Goal: Information Seeking & Learning: Find specific fact

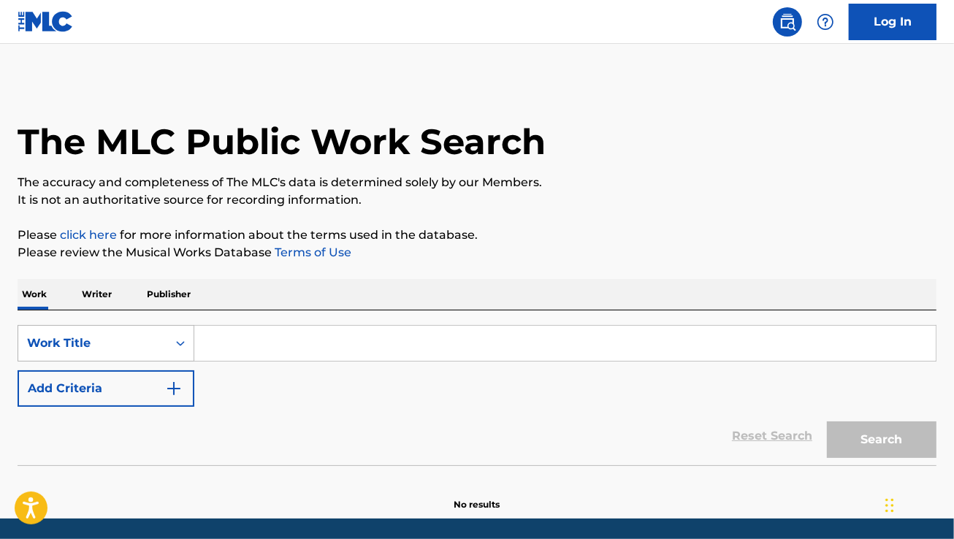
click at [130, 343] on div "Work Title" at bounding box center [106, 343] width 177 height 37
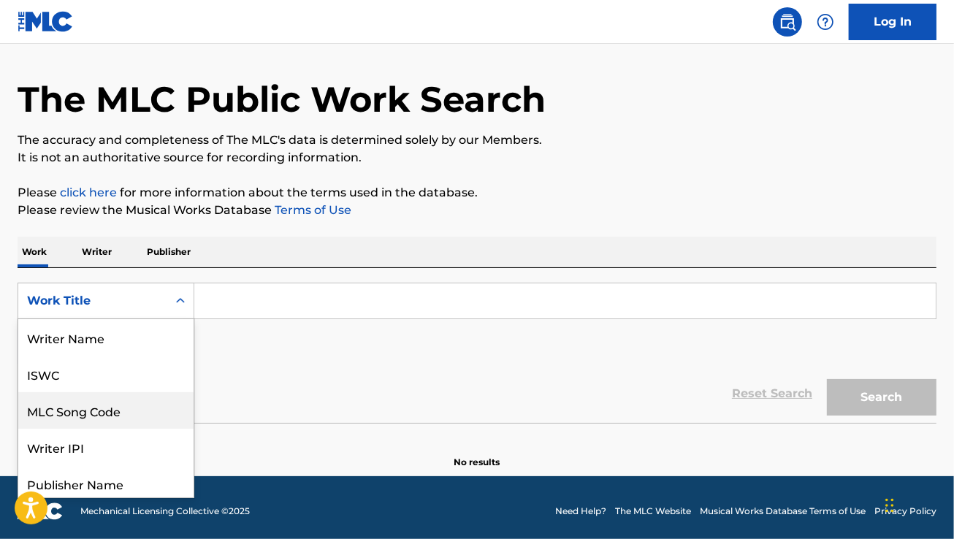
scroll to position [73, 0]
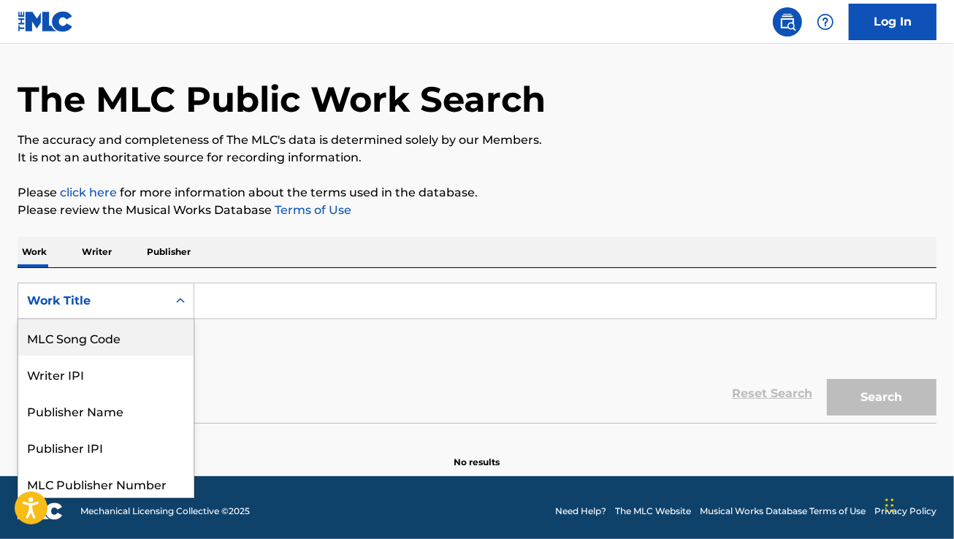
click at [124, 342] on div "MLC Song Code" at bounding box center [105, 337] width 175 height 37
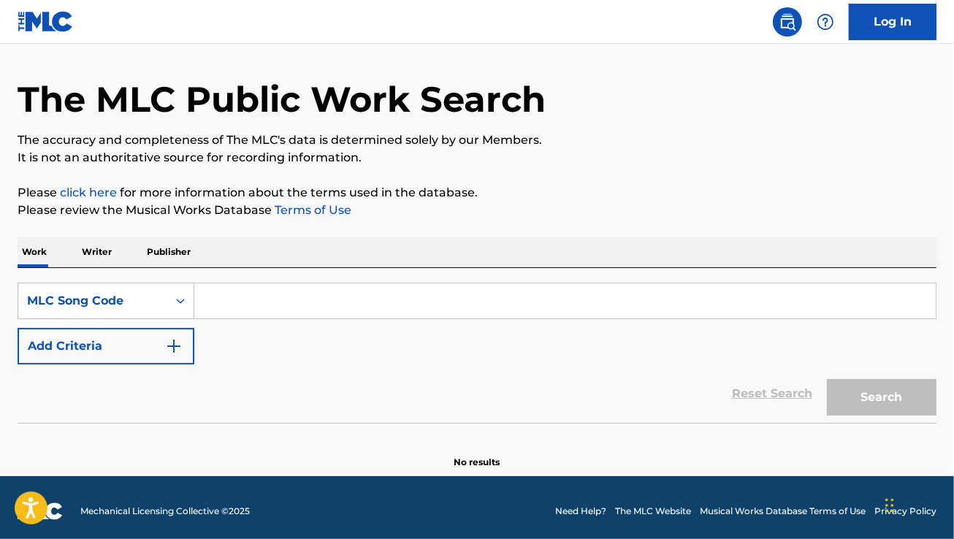
click at [253, 294] on input "Search Form" at bounding box center [565, 301] width 742 height 35
paste input "C64450"
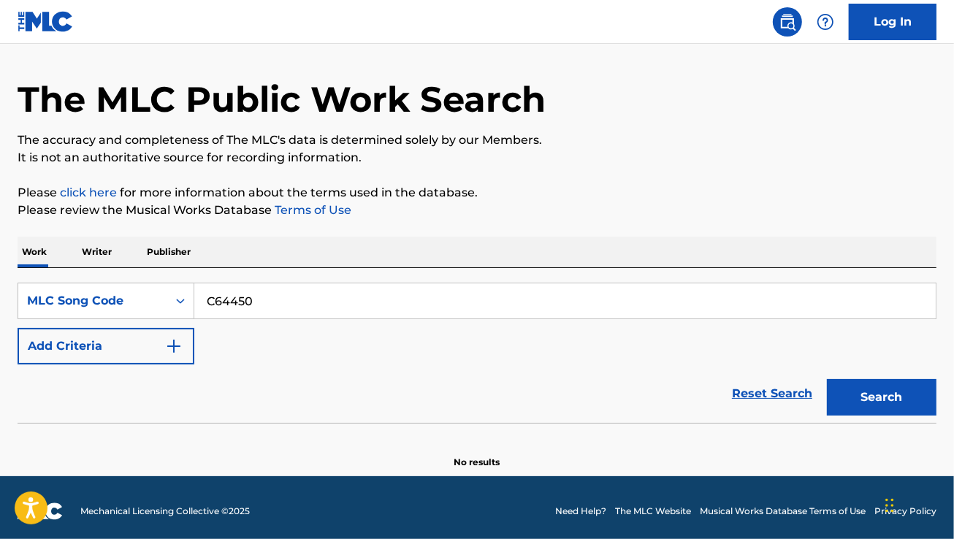
type input "C64450"
click at [827, 379] on button "Search" at bounding box center [882, 397] width 110 height 37
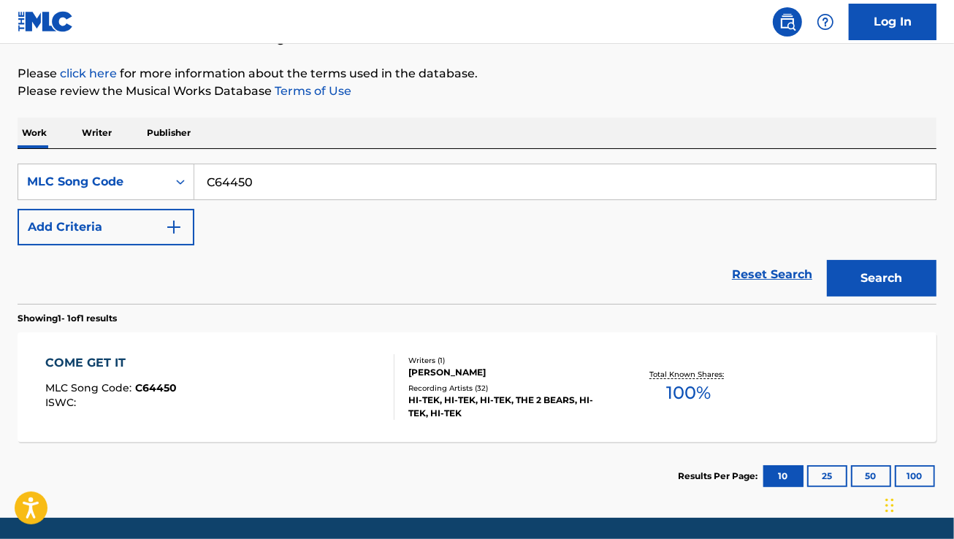
scroll to position [162, 0]
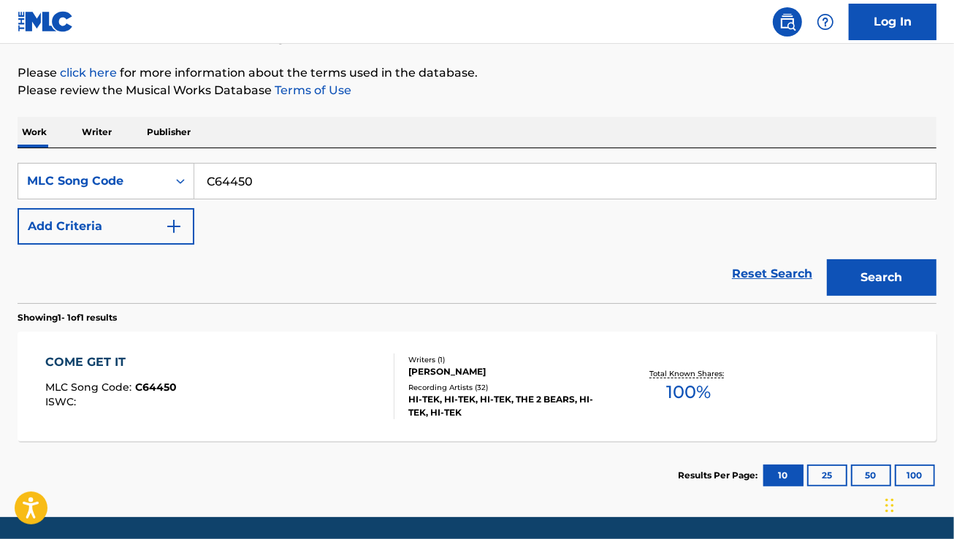
click at [296, 376] on div "COME GET IT MLC Song Code : C64450 ISWC :" at bounding box center [219, 387] width 349 height 66
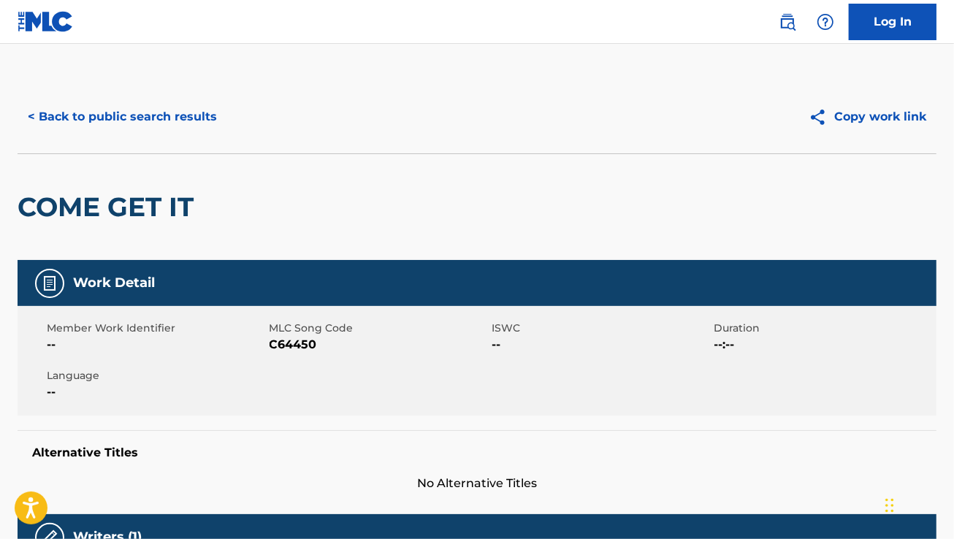
click at [106, 113] on button "< Back to public search results" at bounding box center [123, 117] width 210 height 37
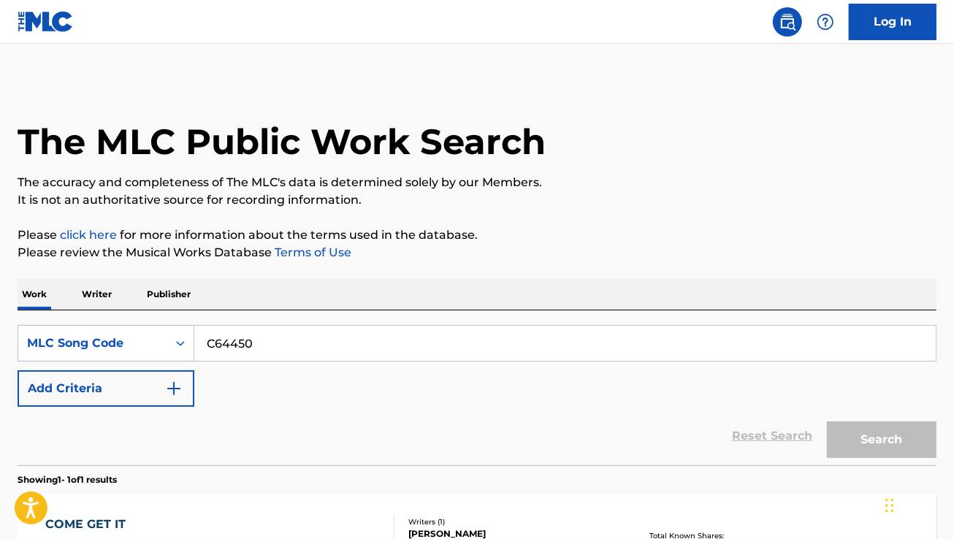
scroll to position [162, 0]
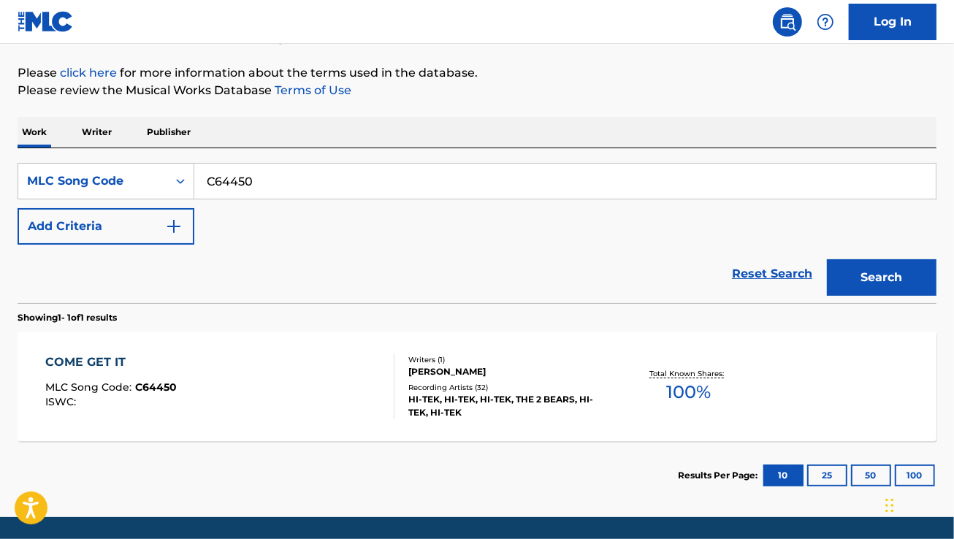
click at [250, 194] on input "C64450" at bounding box center [565, 181] width 742 height 35
paste input "PA1SNS"
type input "PA1SNS"
click at [827, 259] on button "Search" at bounding box center [882, 277] width 110 height 37
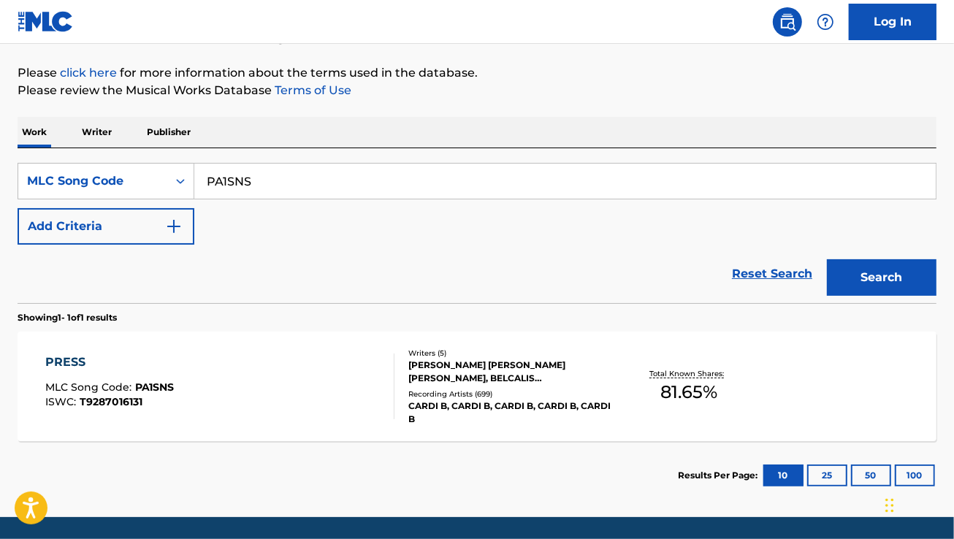
click at [263, 391] on div "PRESS MLC Song Code : PA1SNS ISWC : T9287016131" at bounding box center [219, 387] width 349 height 66
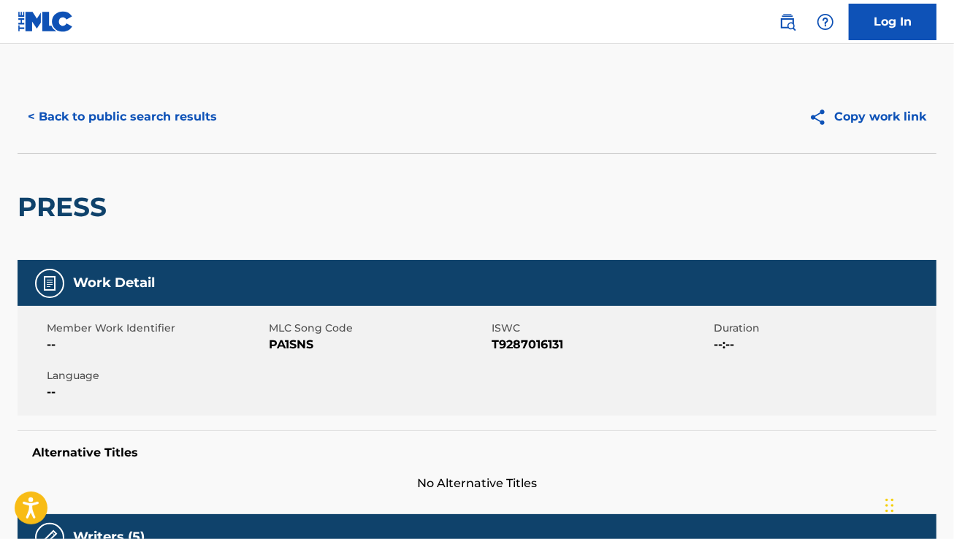
click at [145, 110] on button "< Back to public search results" at bounding box center [123, 117] width 210 height 37
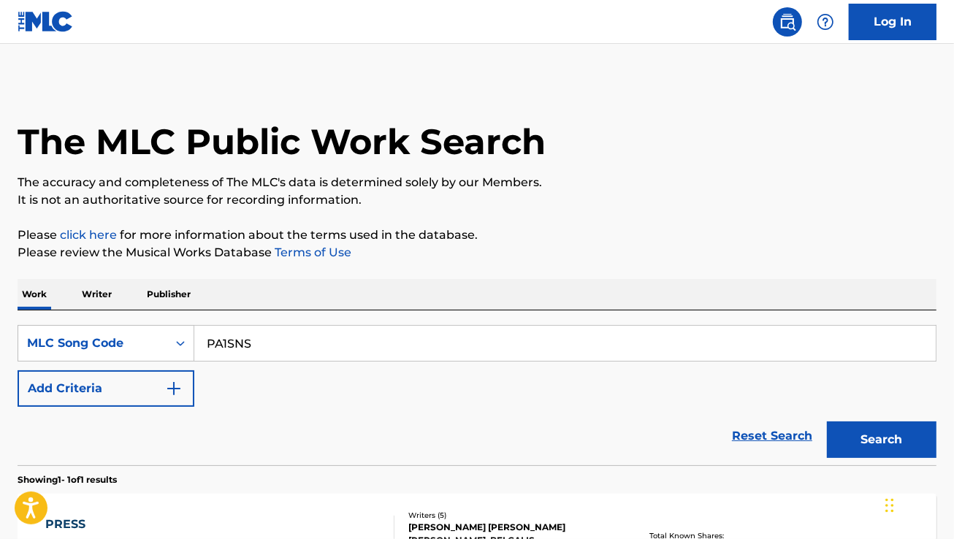
scroll to position [162, 0]
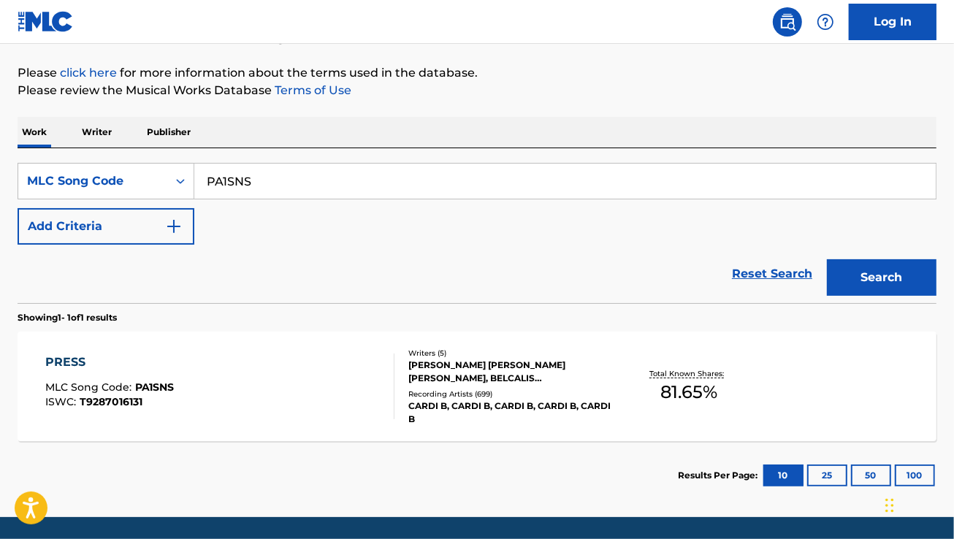
click at [258, 366] on div "PRESS MLC Song Code : PA1SNS ISWC : T9287016131" at bounding box center [219, 387] width 349 height 66
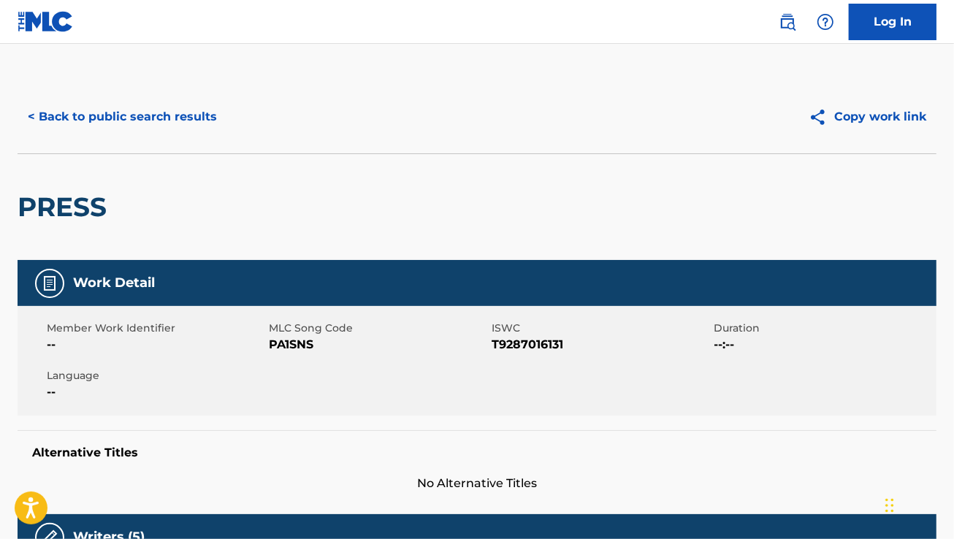
click at [135, 99] on button "< Back to public search results" at bounding box center [123, 117] width 210 height 37
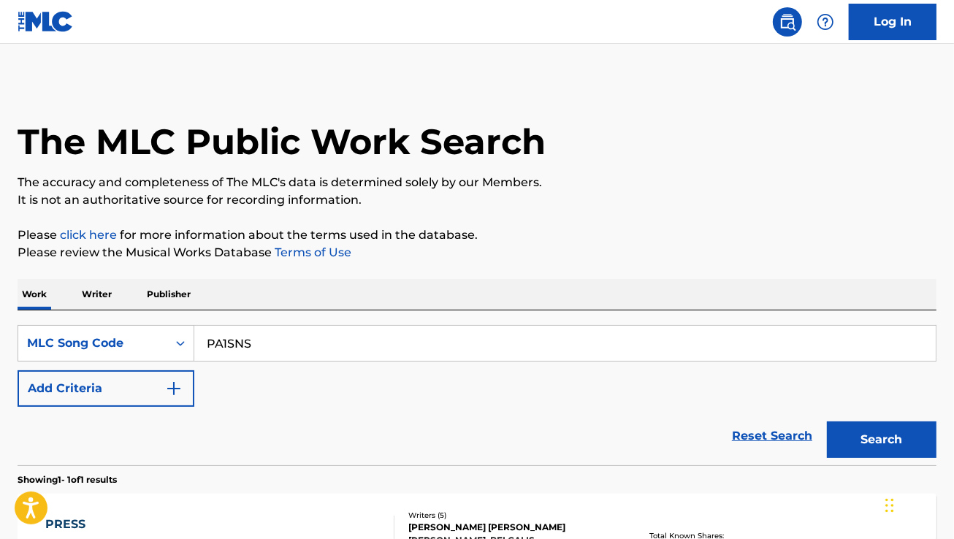
scroll to position [162, 0]
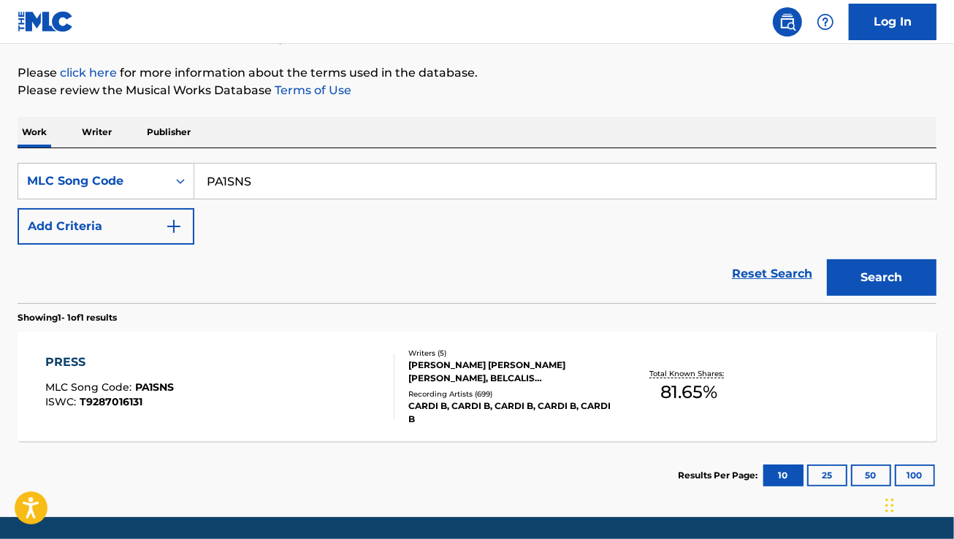
click at [276, 168] on input "PA1SNS" at bounding box center [565, 181] width 742 height 35
paste input "CV795"
type input "CV795S"
click at [827, 259] on button "Search" at bounding box center [882, 277] width 110 height 37
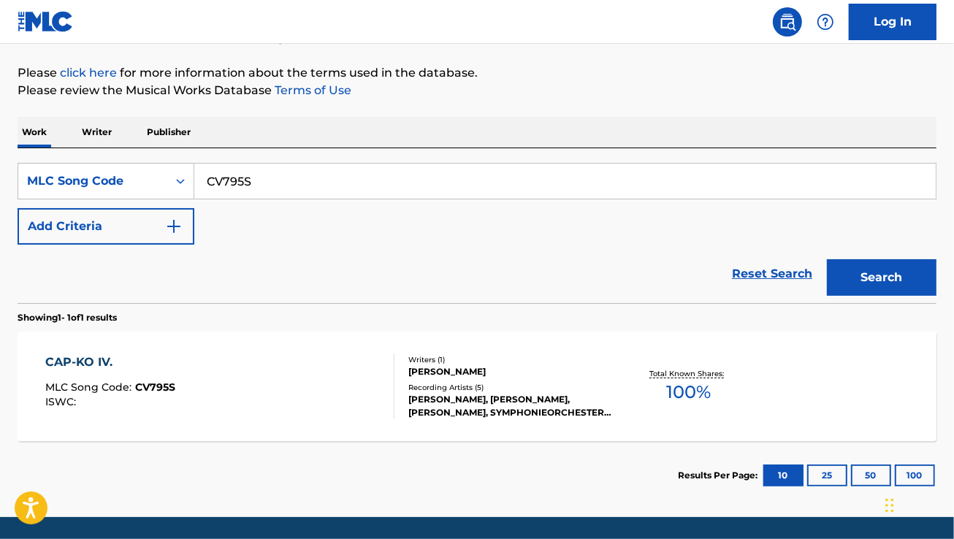
click at [290, 376] on div "CAP-KO IV. MLC Song Code : CV795S ISWC :" at bounding box center [219, 387] width 349 height 66
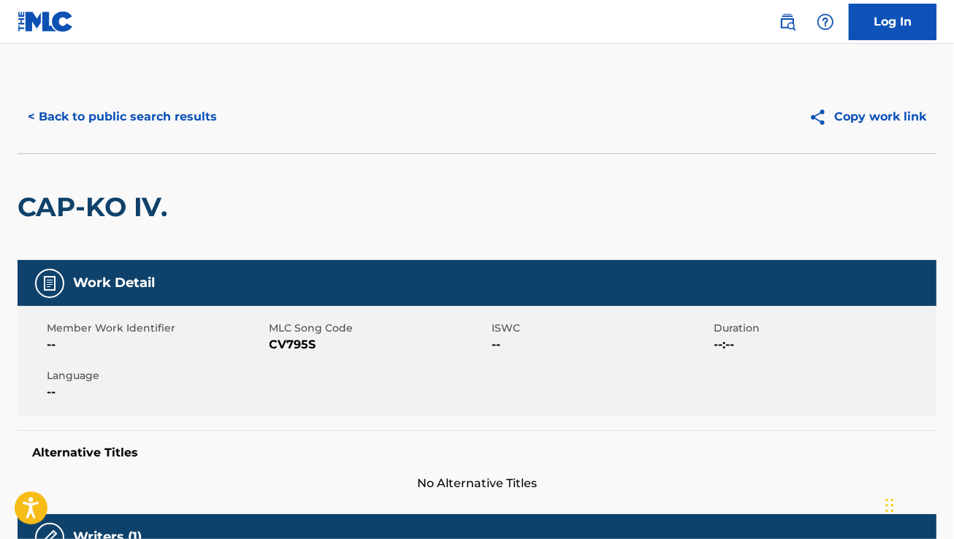
click at [137, 107] on button "< Back to public search results" at bounding box center [123, 117] width 210 height 37
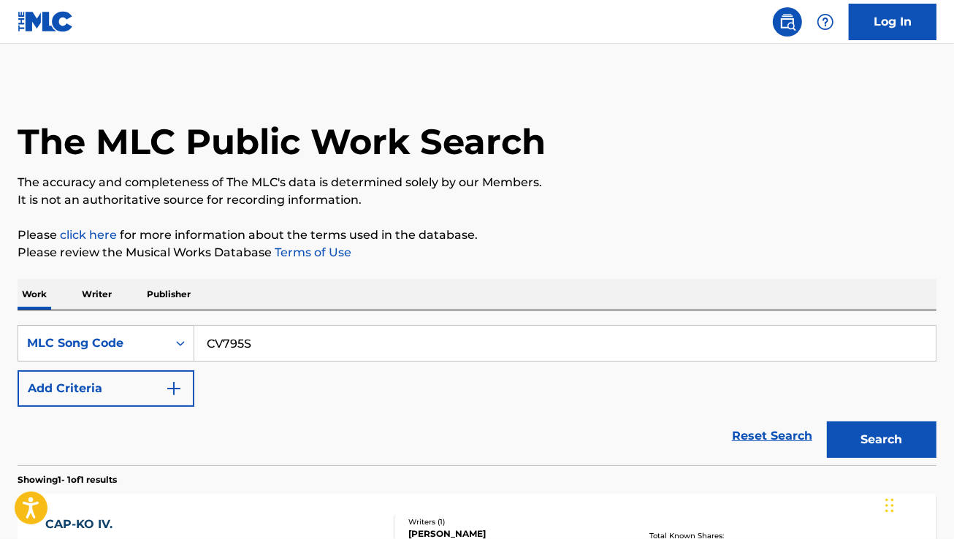
scroll to position [162, 0]
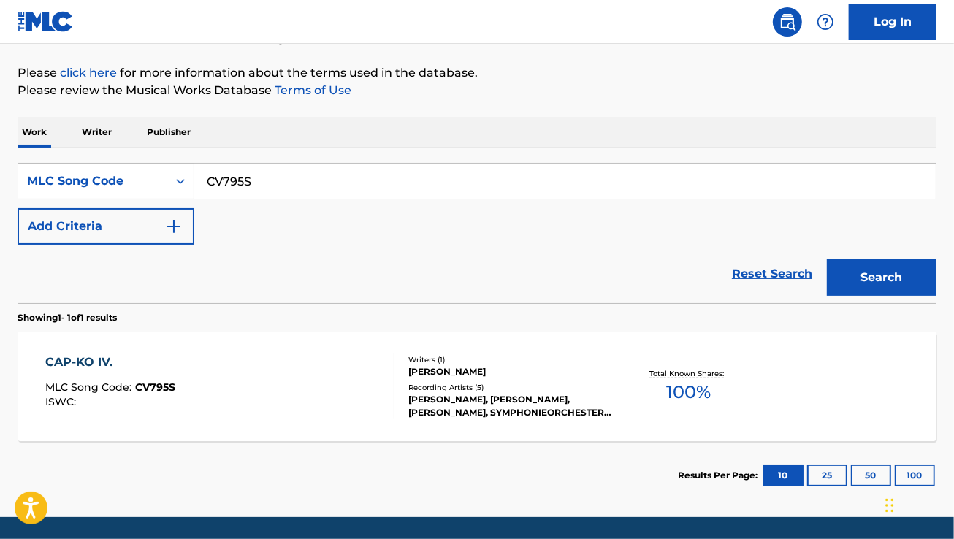
click at [228, 189] on input "CV795S" at bounding box center [565, 181] width 742 height 35
paste input "S1699A"
type input "S1699A"
click at [827, 259] on button "Search" at bounding box center [882, 277] width 110 height 37
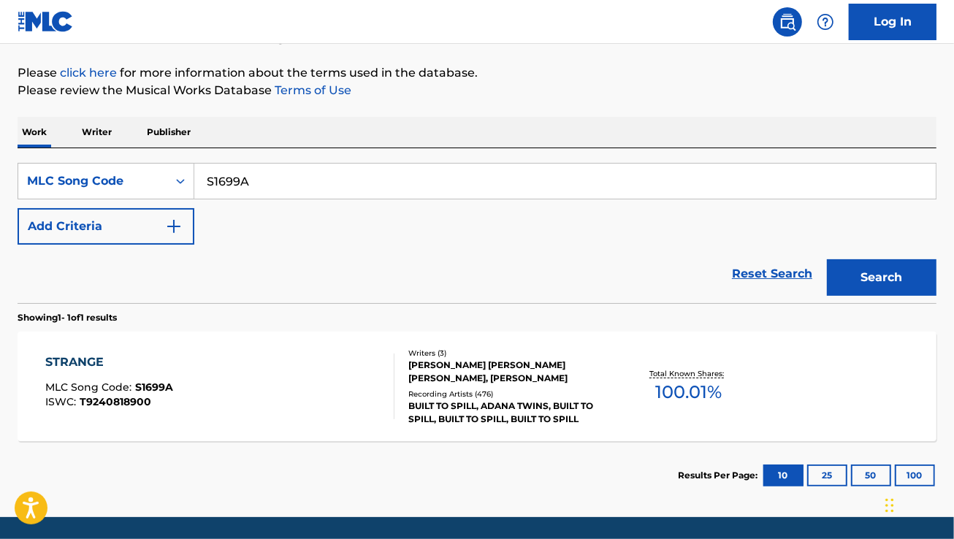
click at [260, 357] on div "STRANGE MLC Song Code : S1699A ISWC : T9240818900" at bounding box center [219, 387] width 349 height 66
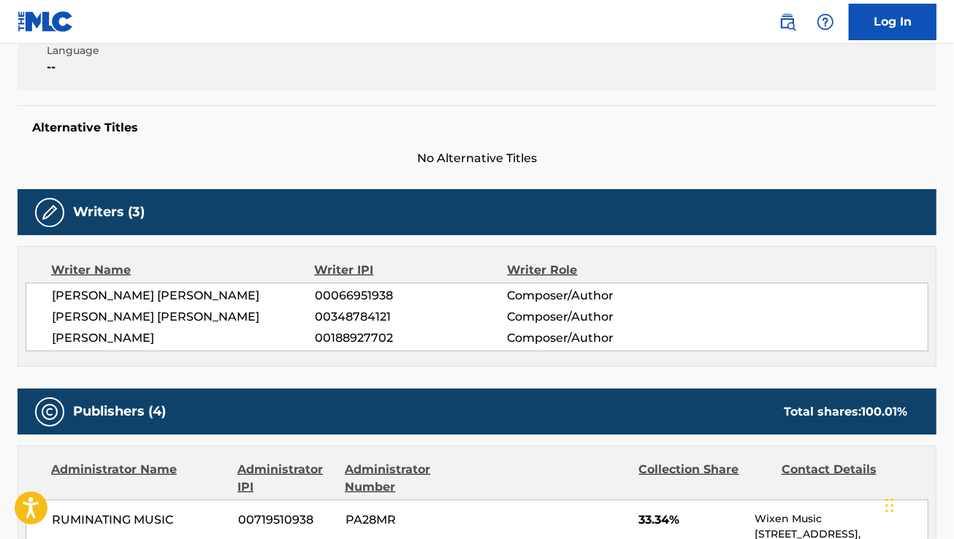
scroll to position [337, 0]
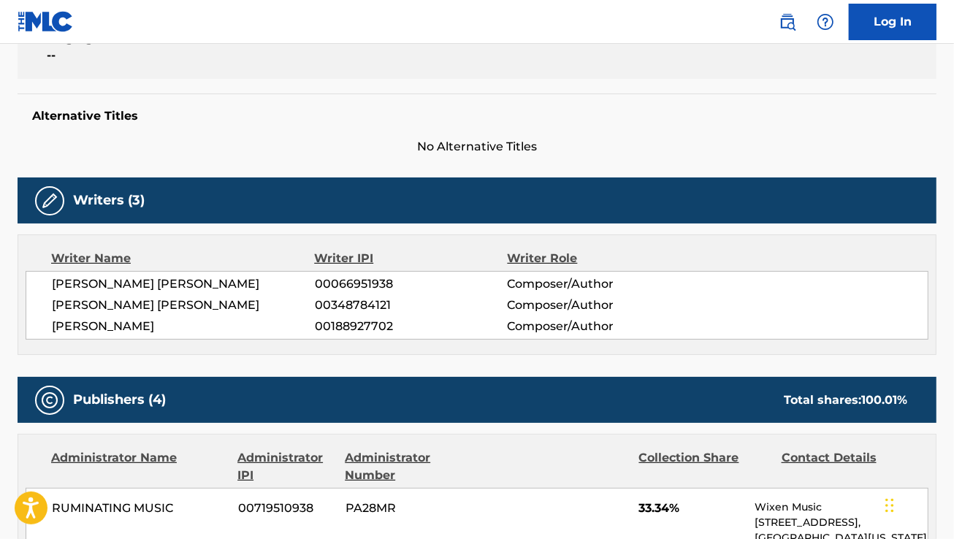
click at [96, 286] on span "[PERSON_NAME] [PERSON_NAME]" at bounding box center [183, 284] width 263 height 18
copy div "[PERSON_NAME] [PERSON_NAME]"
click at [110, 311] on span "[PERSON_NAME] [PERSON_NAME]" at bounding box center [183, 306] width 263 height 18
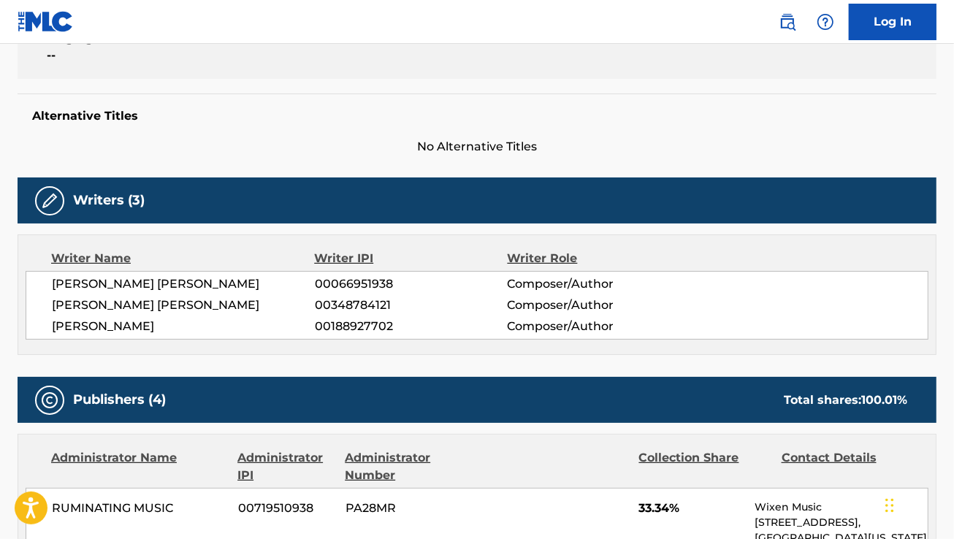
click at [110, 311] on span "[PERSON_NAME] [PERSON_NAME]" at bounding box center [183, 306] width 263 height 18
copy div "[PERSON_NAME] [PERSON_NAME]"
click at [83, 327] on span "[PERSON_NAME]" at bounding box center [183, 327] width 263 height 18
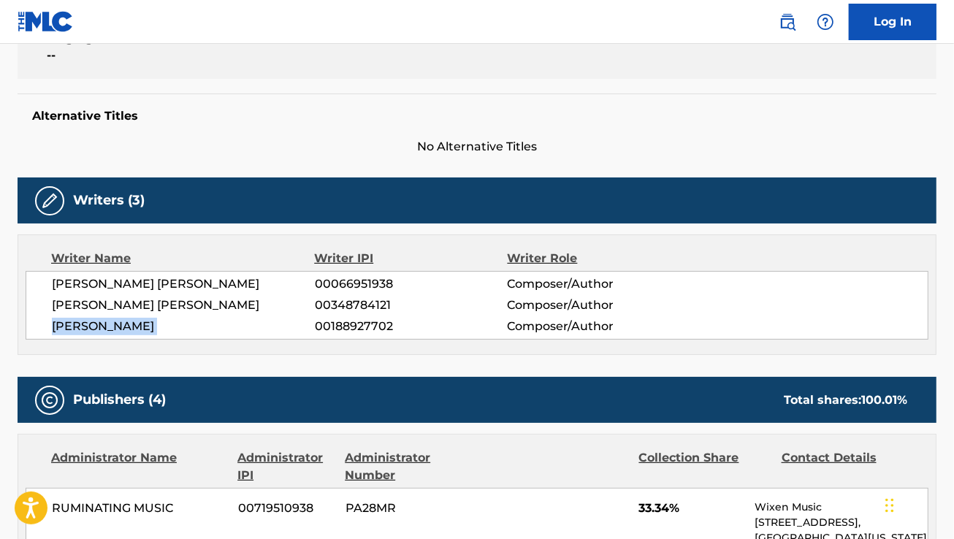
click at [83, 327] on span "[PERSON_NAME]" at bounding box center [183, 327] width 263 height 18
copy div "[PERSON_NAME]"
click at [151, 300] on span "[PERSON_NAME] [PERSON_NAME]" at bounding box center [183, 306] width 263 height 18
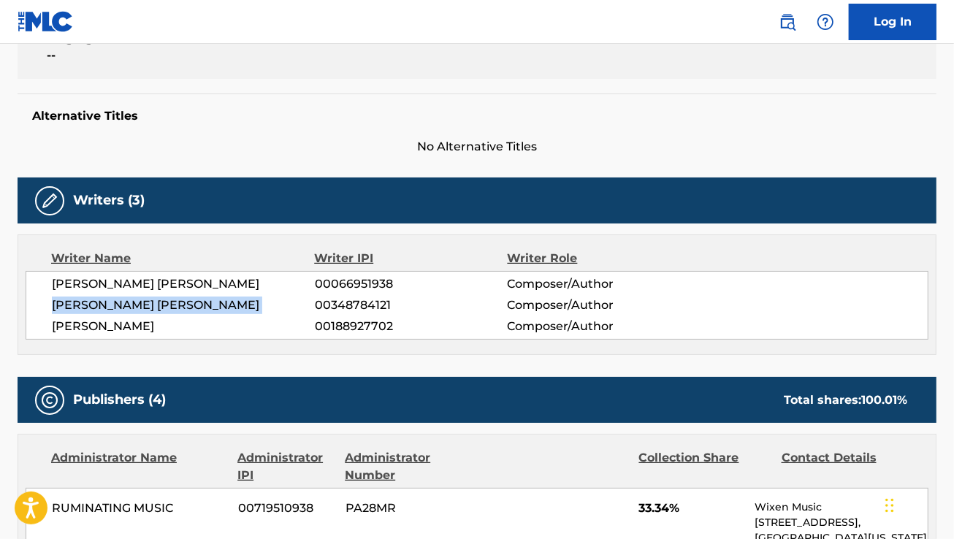
click at [151, 300] on span "[PERSON_NAME] [PERSON_NAME]" at bounding box center [183, 306] width 263 height 18
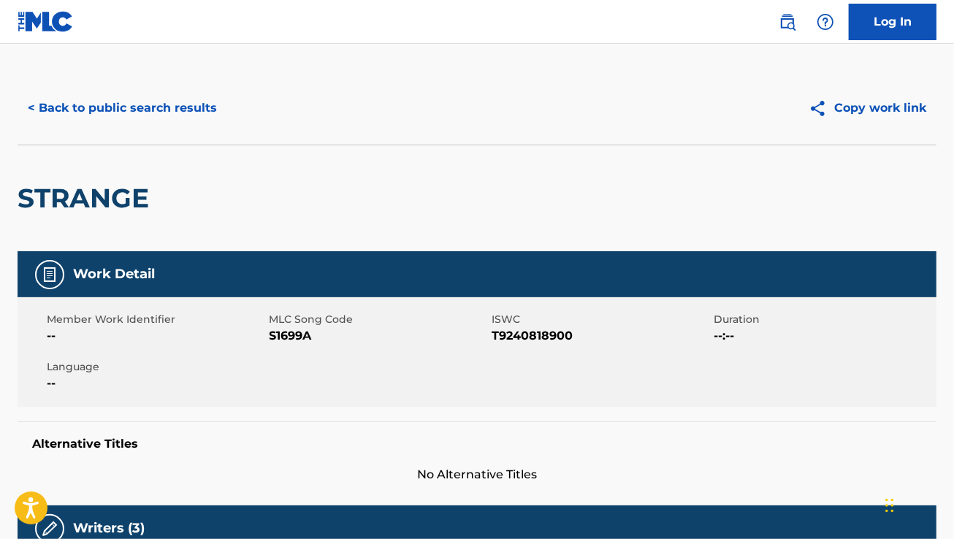
scroll to position [0, 0]
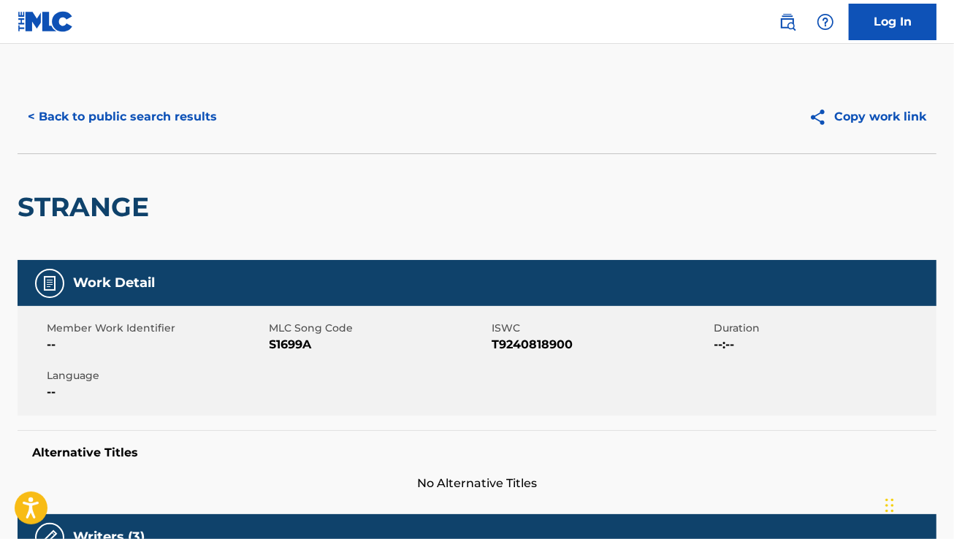
click at [190, 126] on button "< Back to public search results" at bounding box center [123, 117] width 210 height 37
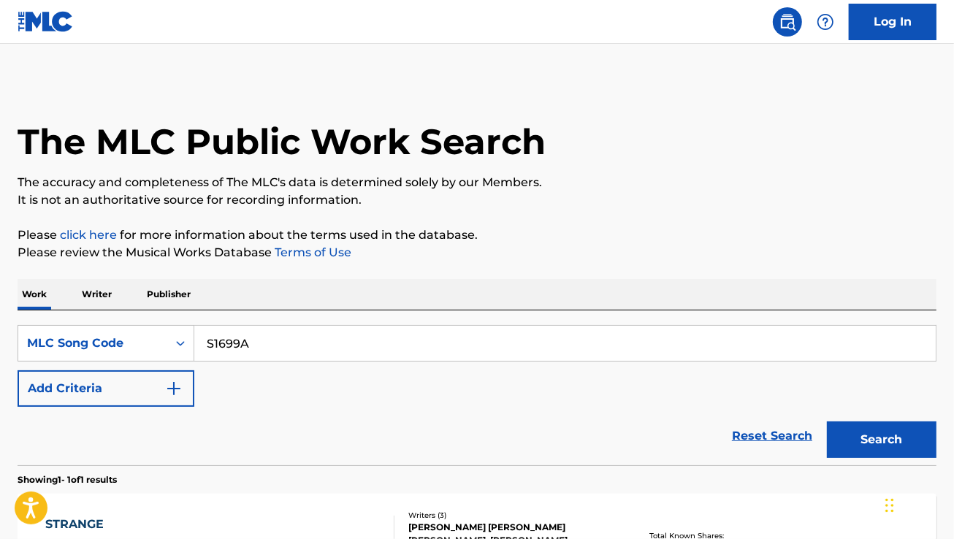
scroll to position [162, 0]
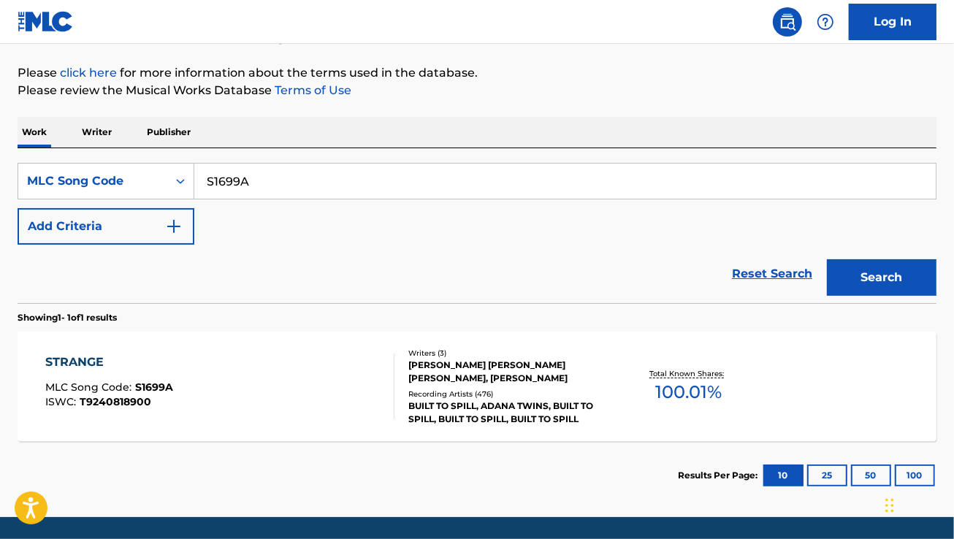
click at [298, 189] on input "S1699A" at bounding box center [565, 181] width 742 height 35
paste input "VF9FY"
type input "SVF9FY"
click at [827, 259] on button "Search" at bounding box center [882, 277] width 110 height 37
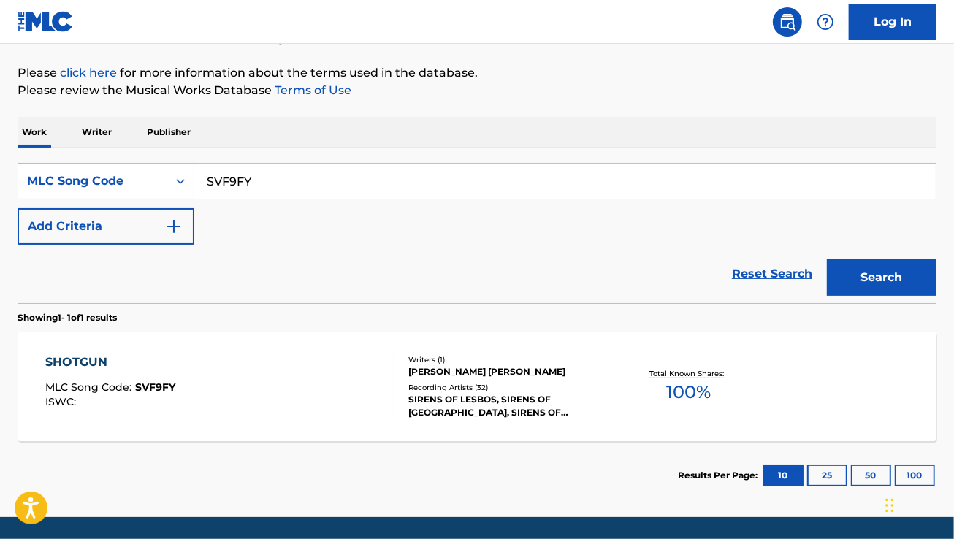
click at [316, 395] on div "SHOTGUN MLC Song Code : SVF9FY ISWC :" at bounding box center [219, 387] width 349 height 66
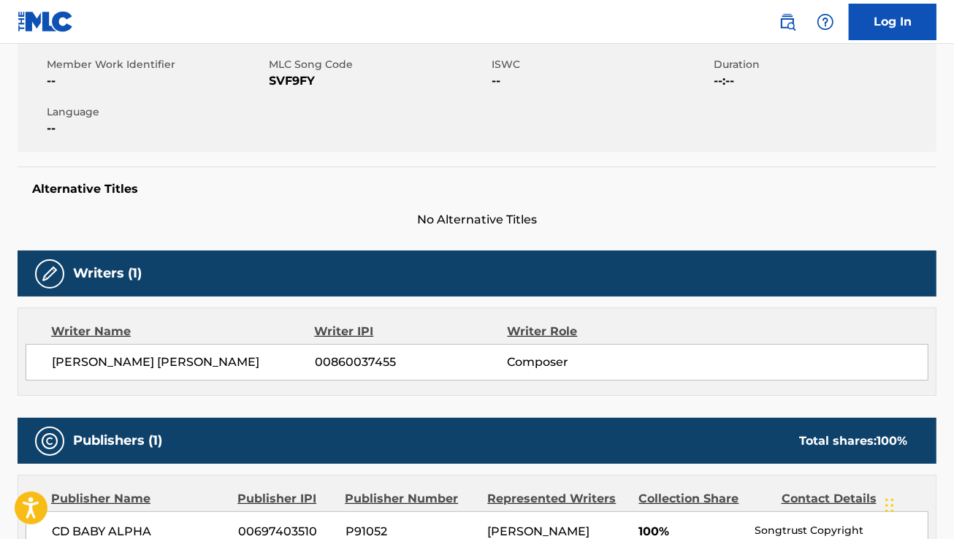
scroll to position [265, 0]
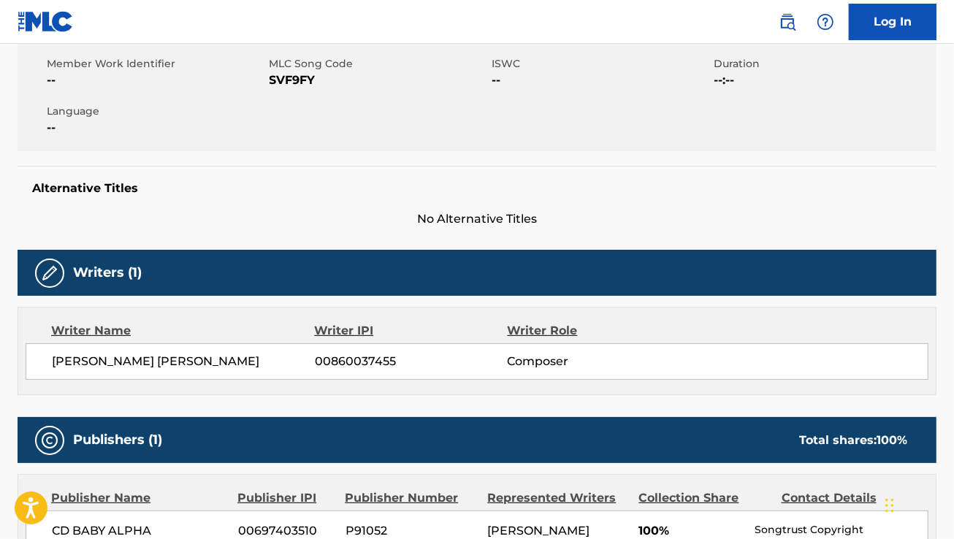
click at [93, 338] on div "Writer Name" at bounding box center [182, 331] width 263 height 18
click at [88, 370] on span "[PERSON_NAME] [PERSON_NAME]" at bounding box center [183, 362] width 263 height 18
copy div "[PERSON_NAME] [PERSON_NAME]"
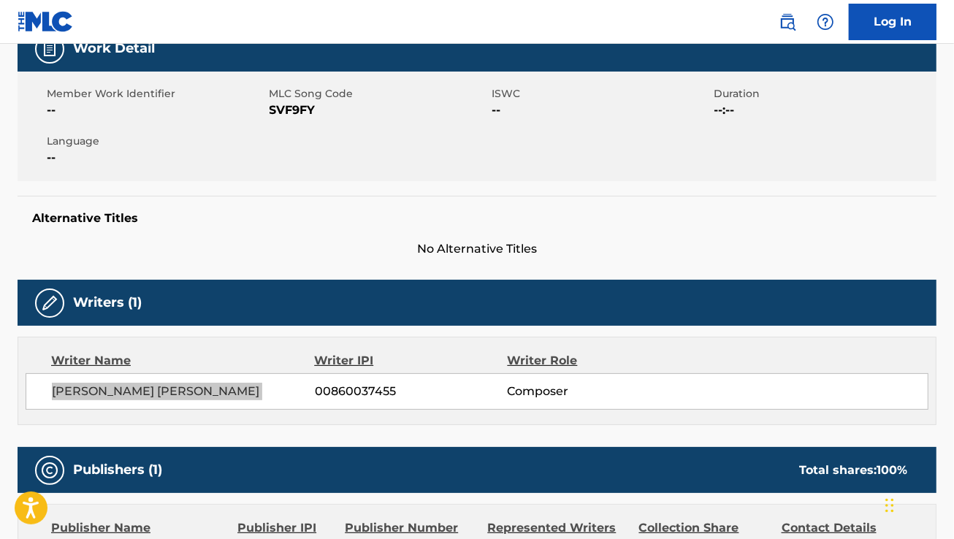
scroll to position [0, 0]
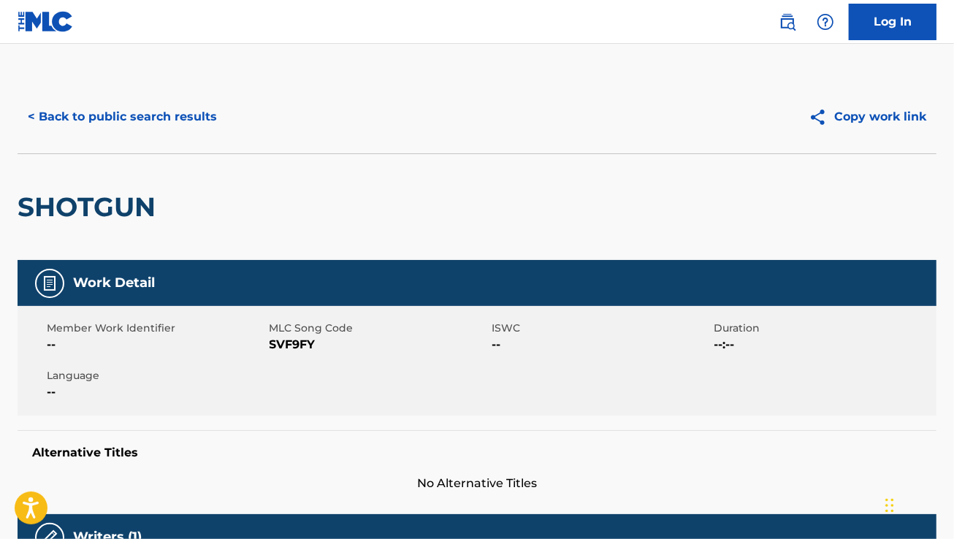
click at [112, 129] on button "< Back to public search results" at bounding box center [123, 117] width 210 height 37
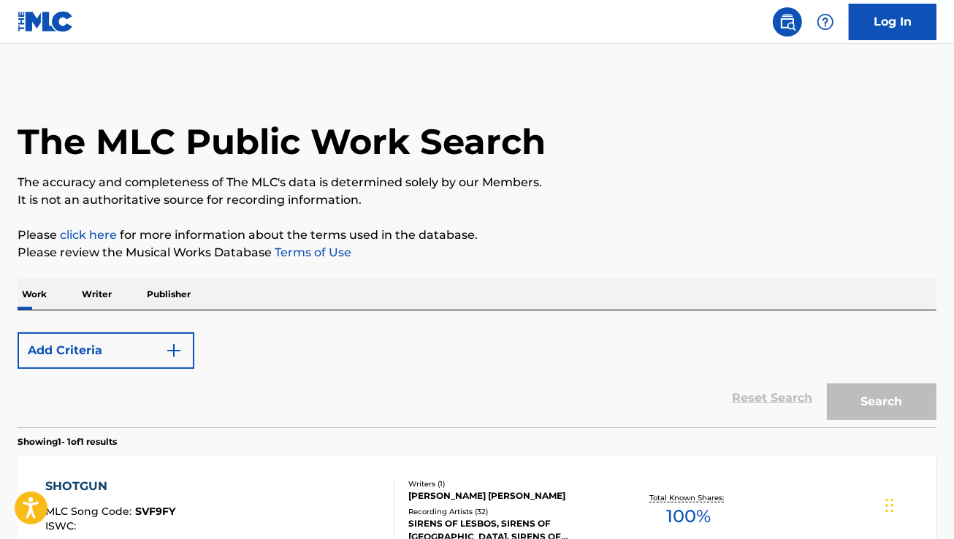
scroll to position [162, 0]
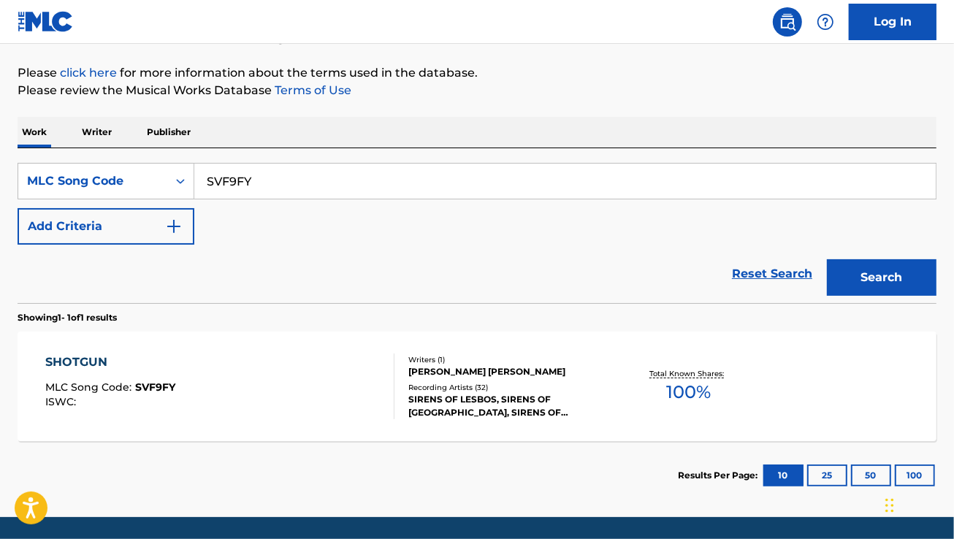
click at [322, 191] on input "SVF9FY" at bounding box center [565, 181] width 742 height 35
paste input "AA7V8E"
click at [827, 259] on button "Search" at bounding box center [882, 277] width 110 height 37
click at [389, 196] on input "AA7V8E" at bounding box center [565, 181] width 742 height 35
paste input "F"
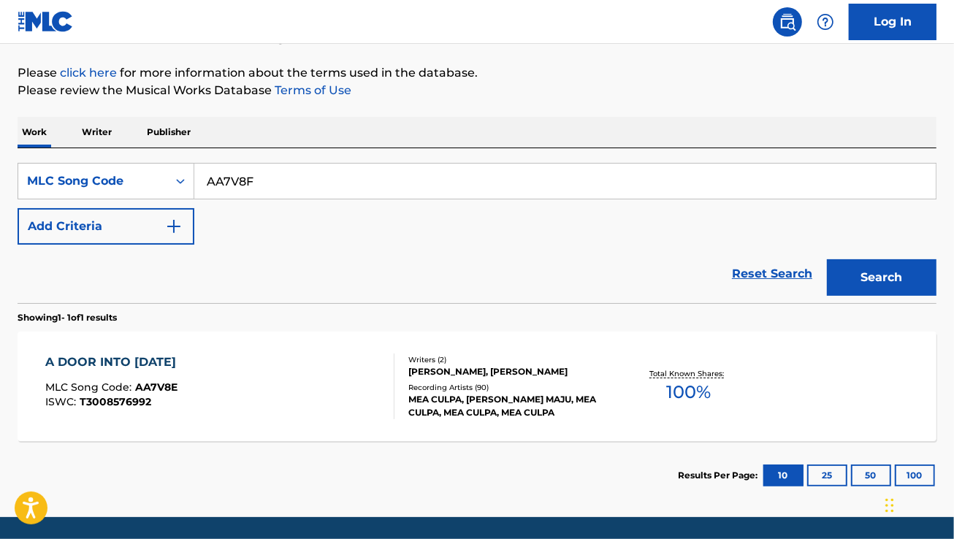
click at [827, 259] on button "Search" at bounding box center [882, 277] width 110 height 37
paste input "M15762"
type input "M15762"
click at [827, 259] on button "Search" at bounding box center [882, 277] width 110 height 37
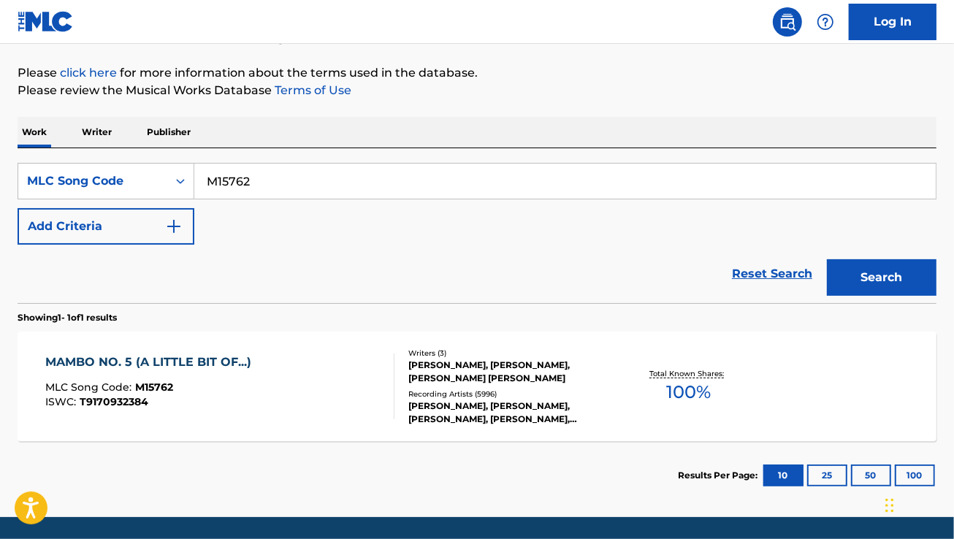
click at [250, 395] on div "MLC Song Code : M15762" at bounding box center [151, 389] width 213 height 15
